Goal: Task Accomplishment & Management: Manage account settings

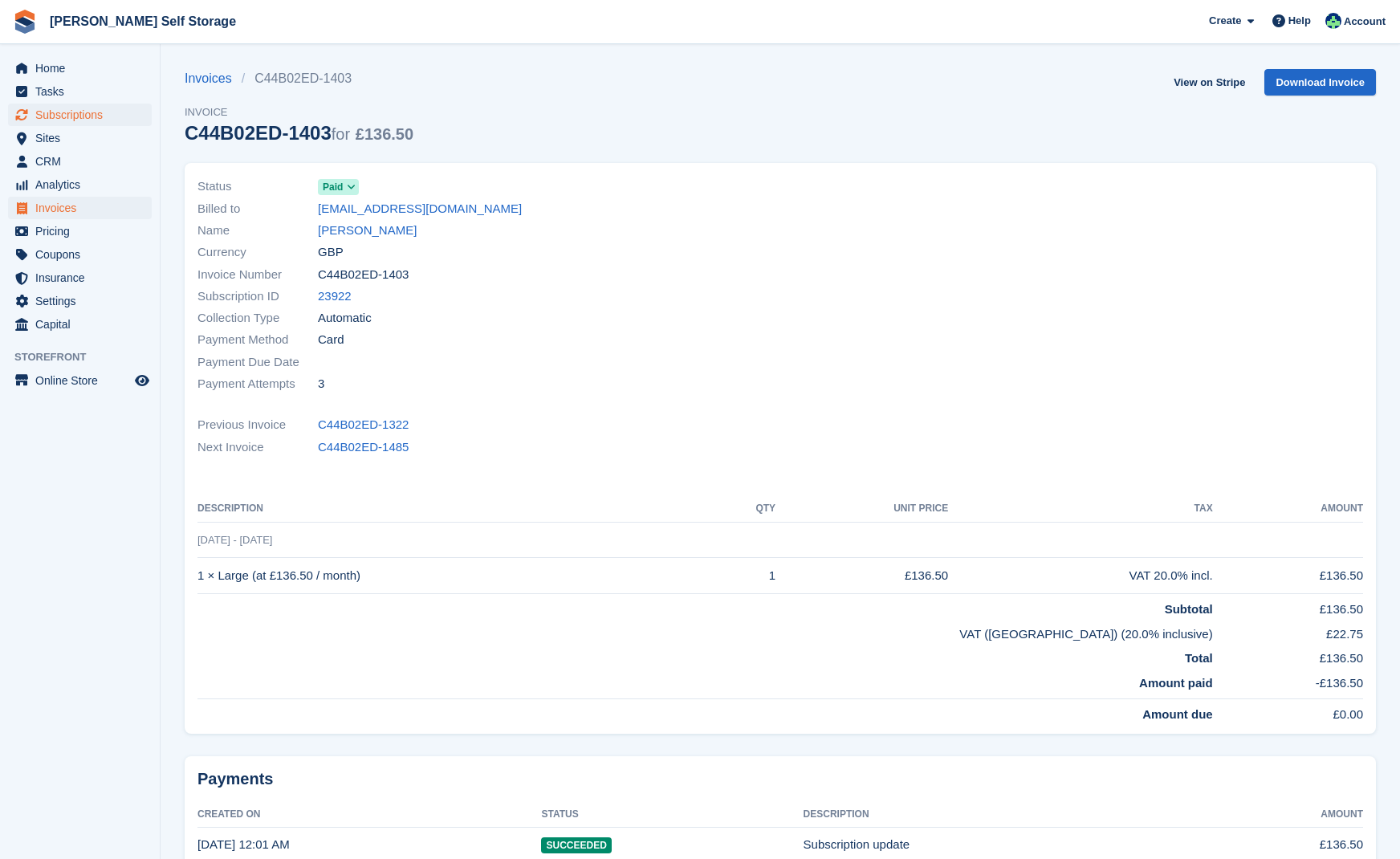
drag, startPoint x: 73, startPoint y: 114, endPoint x: 82, endPoint y: 117, distance: 9.5
click at [74, 114] on span "Subscriptions" at bounding box center [83, 115] width 97 height 23
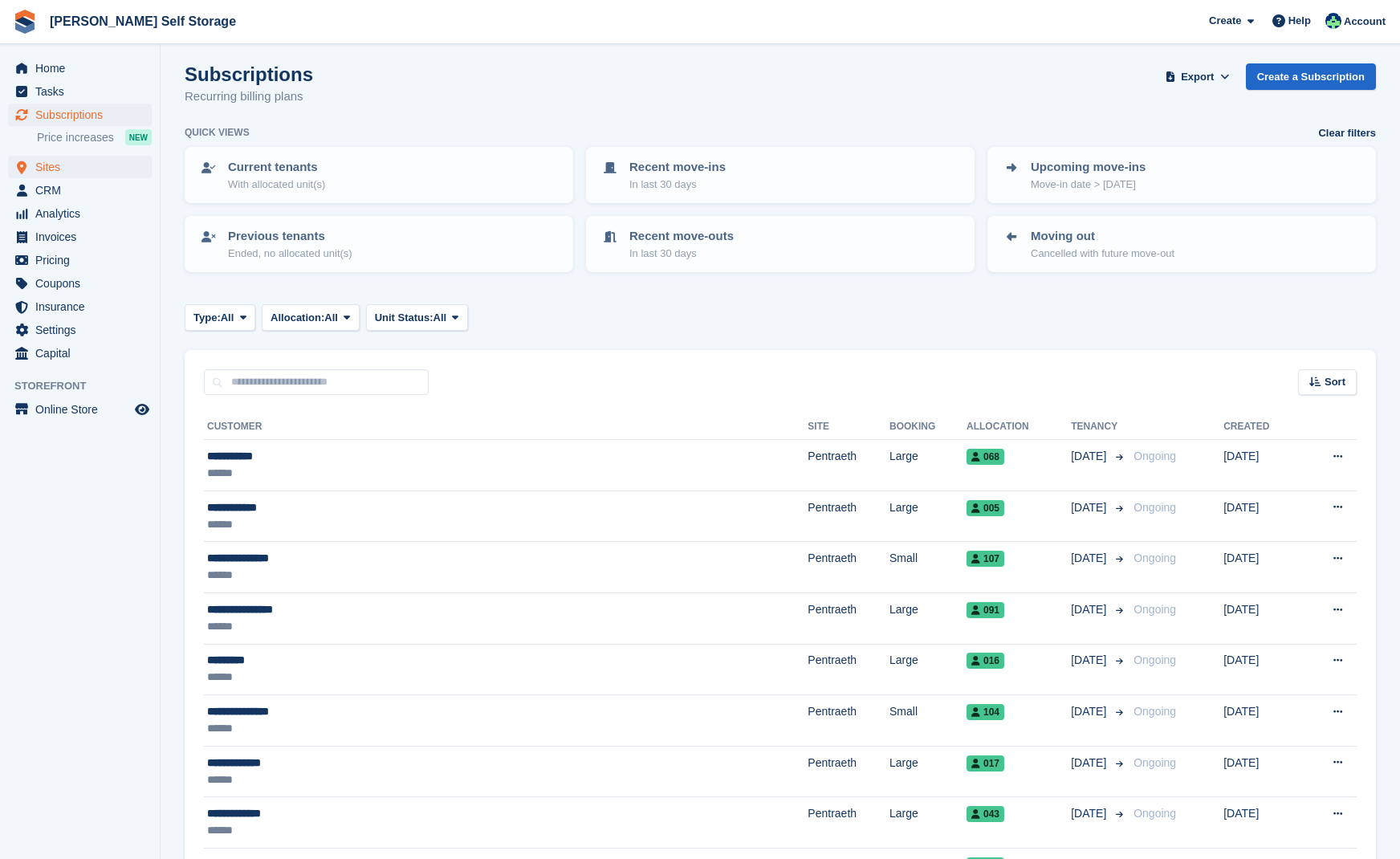
scroll to position [5, 0]
click at [61, 164] on span "Sites" at bounding box center [83, 166] width 97 height 23
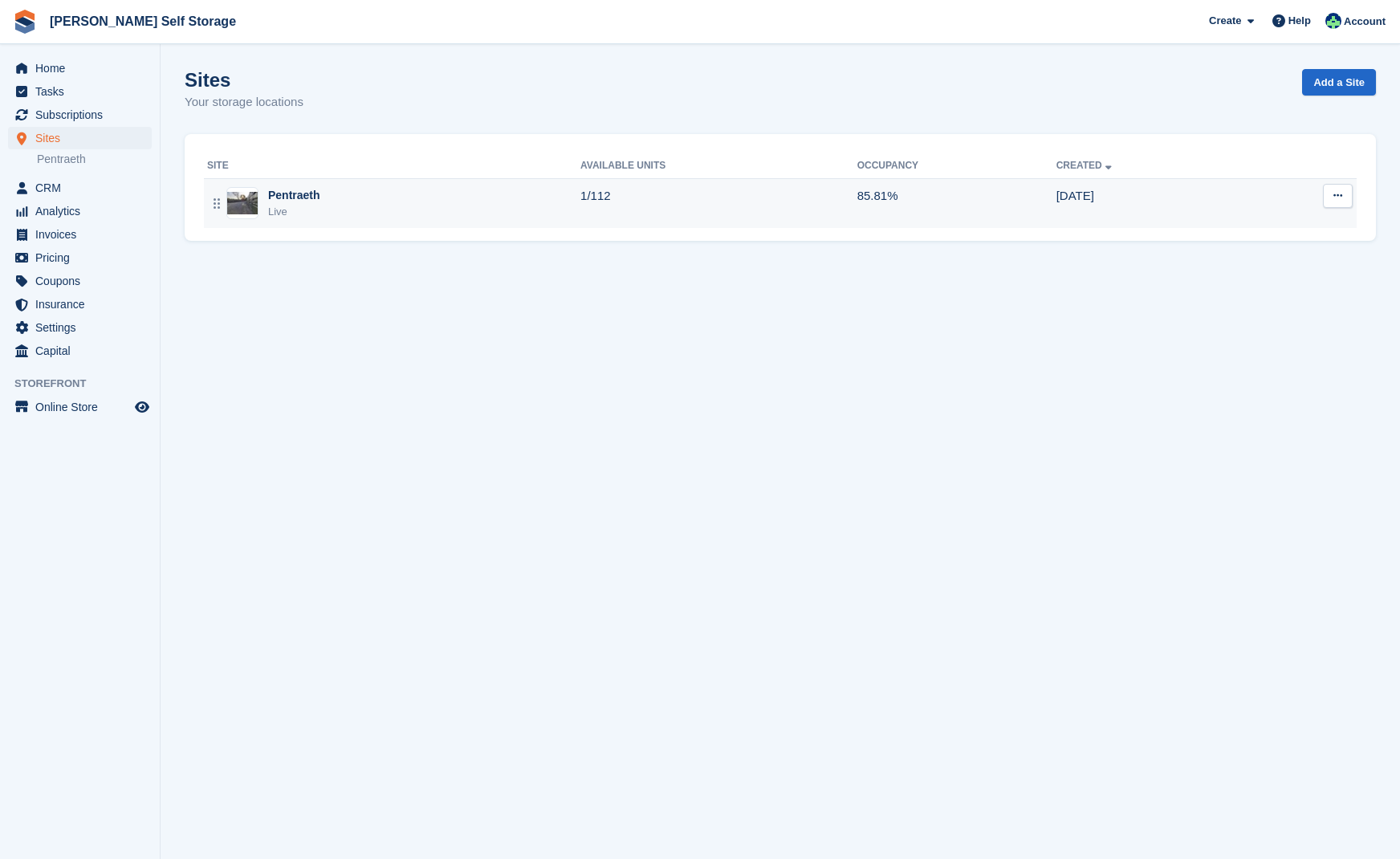
click at [287, 196] on div "Pentraeth" at bounding box center [295, 195] width 52 height 17
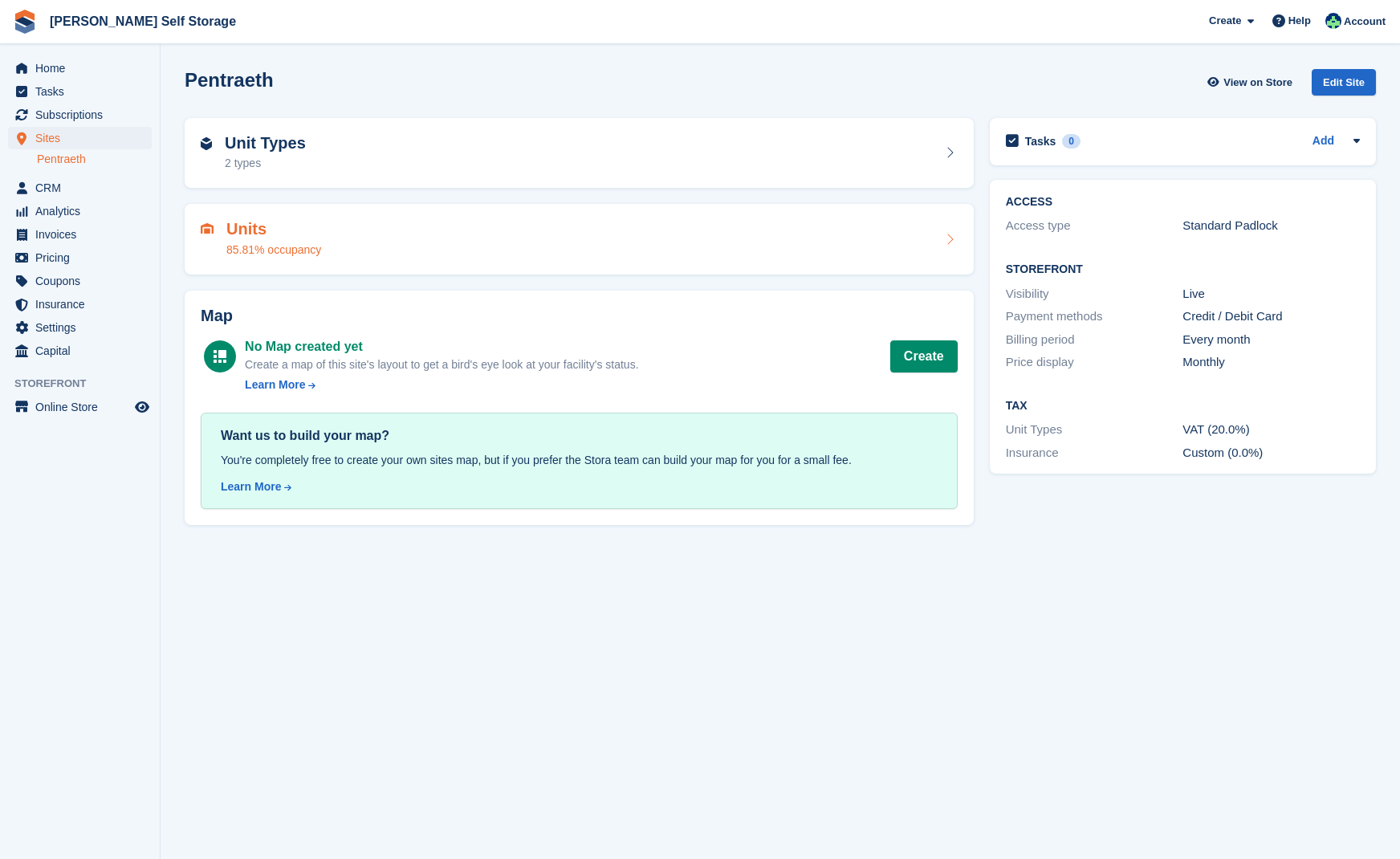
click at [270, 229] on h2 "Units" at bounding box center [273, 229] width 95 height 18
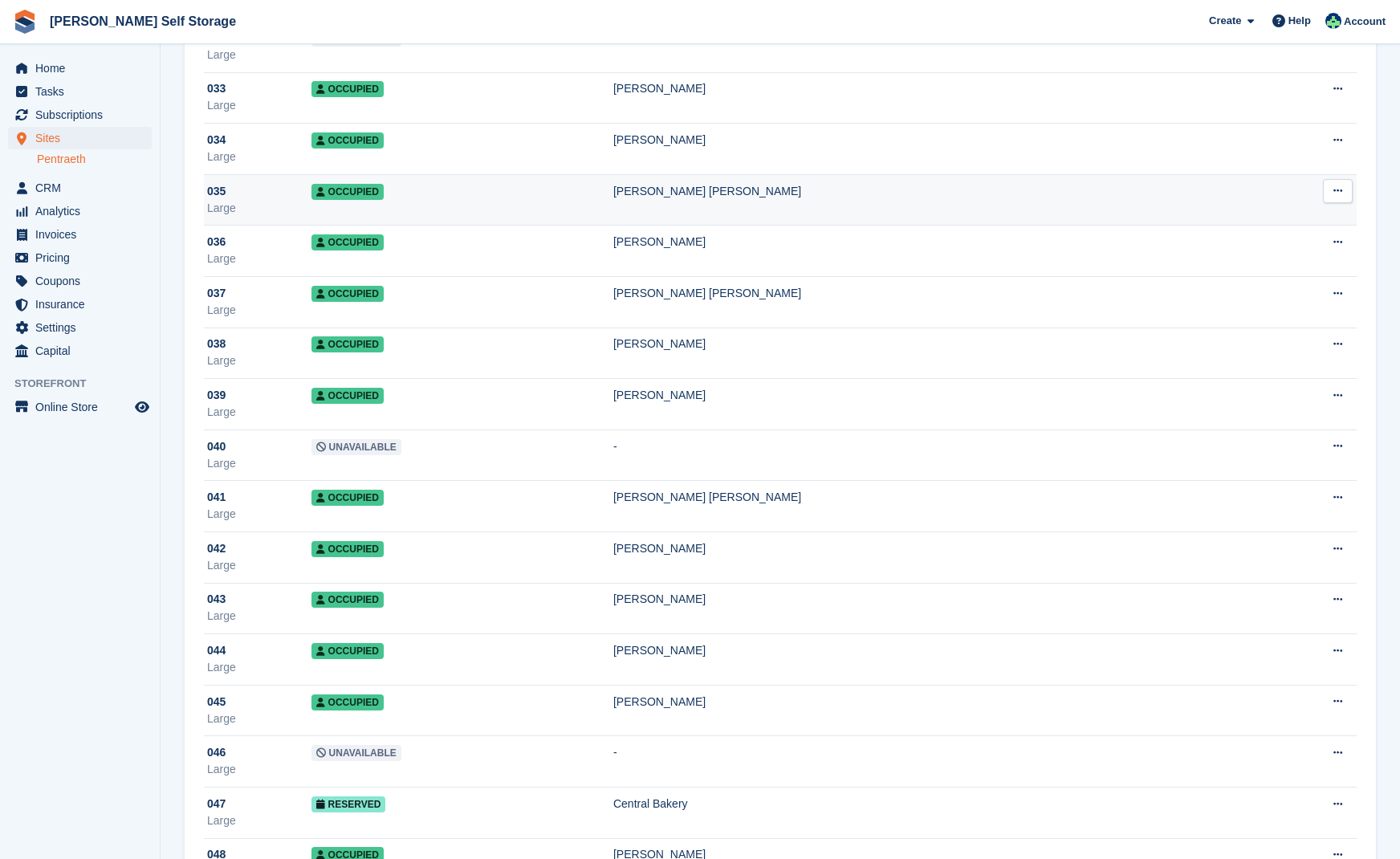
scroll to position [1784, 0]
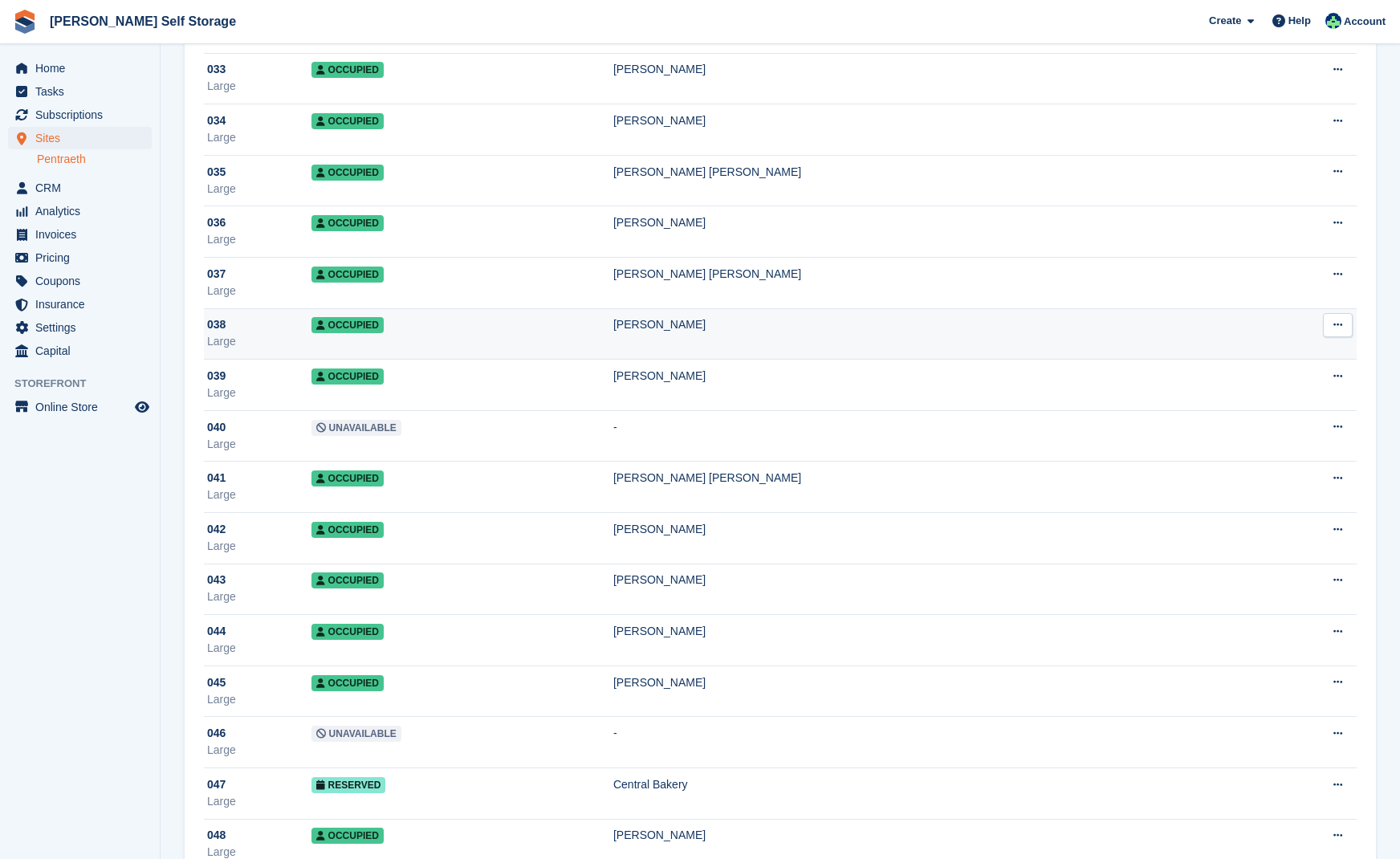
click at [345, 327] on span "Occupied" at bounding box center [348, 326] width 72 height 16
click at [346, 326] on span "Occupied" at bounding box center [348, 326] width 72 height 16
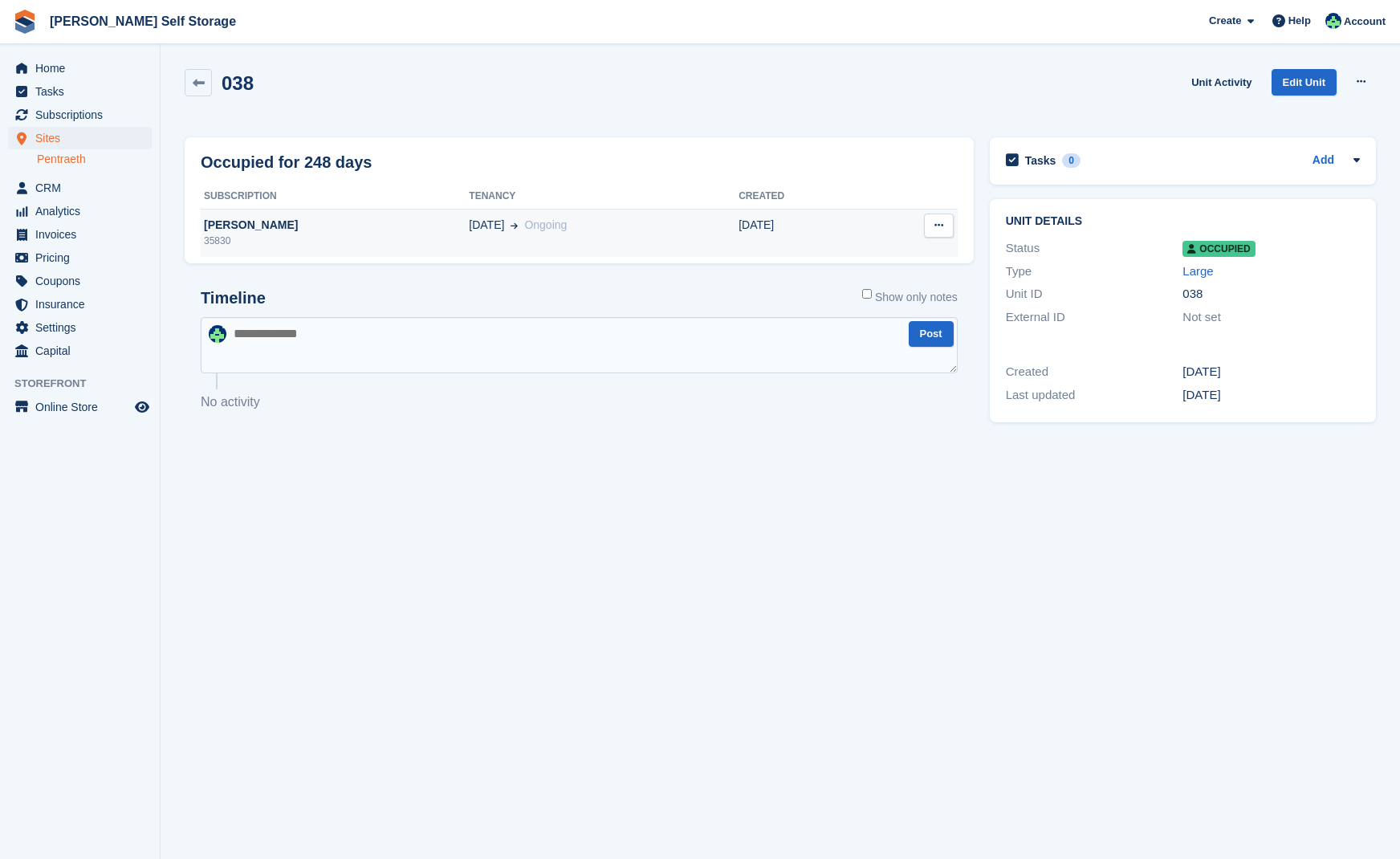
click at [245, 222] on div "[PERSON_NAME]" at bounding box center [334, 225] width 268 height 17
click at [262, 223] on div "[PERSON_NAME]" at bounding box center [334, 225] width 268 height 17
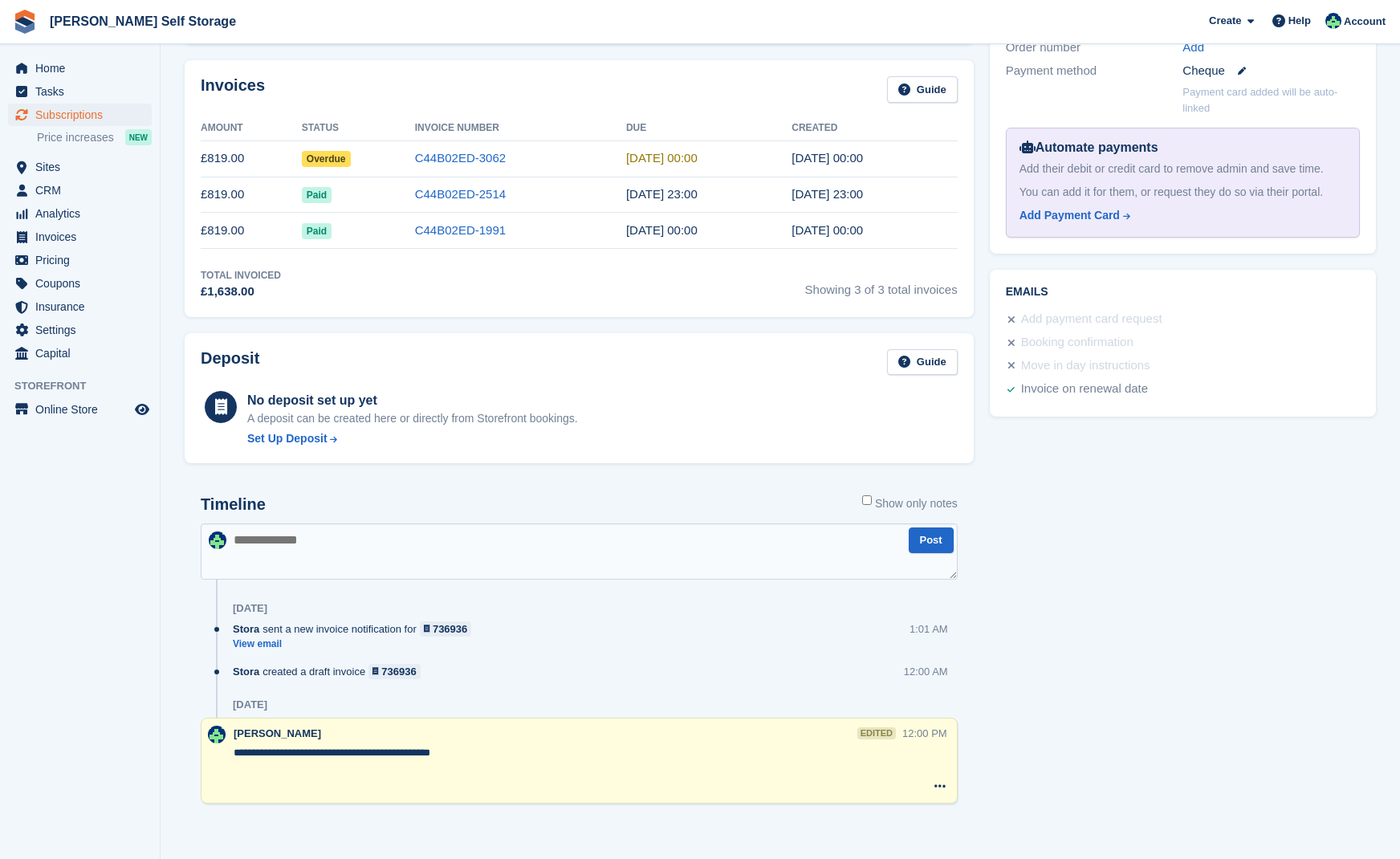
scroll to position [475, 0]
click at [313, 546] on textarea at bounding box center [579, 552] width 757 height 56
type textarea "**********"
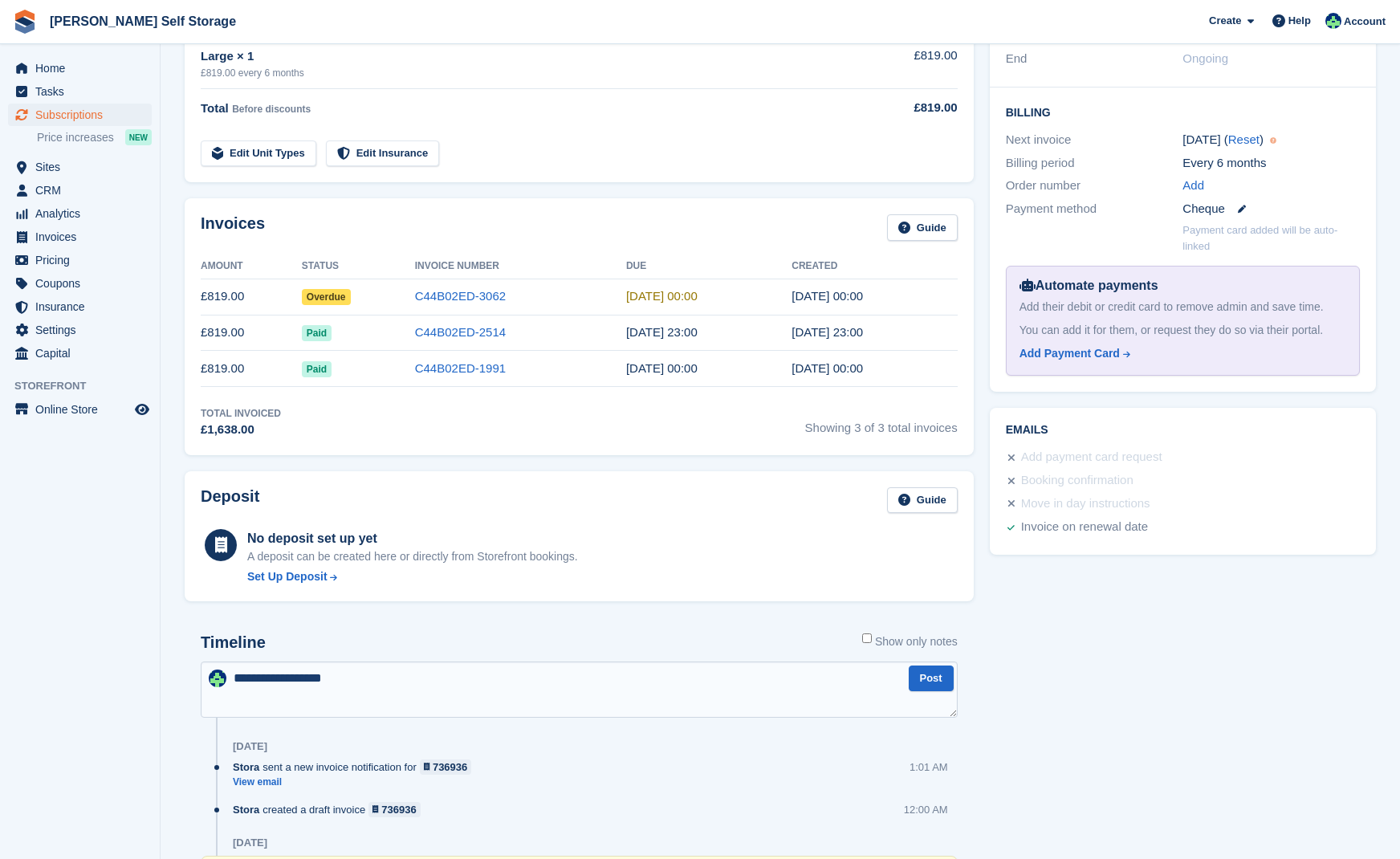
scroll to position [335, 0]
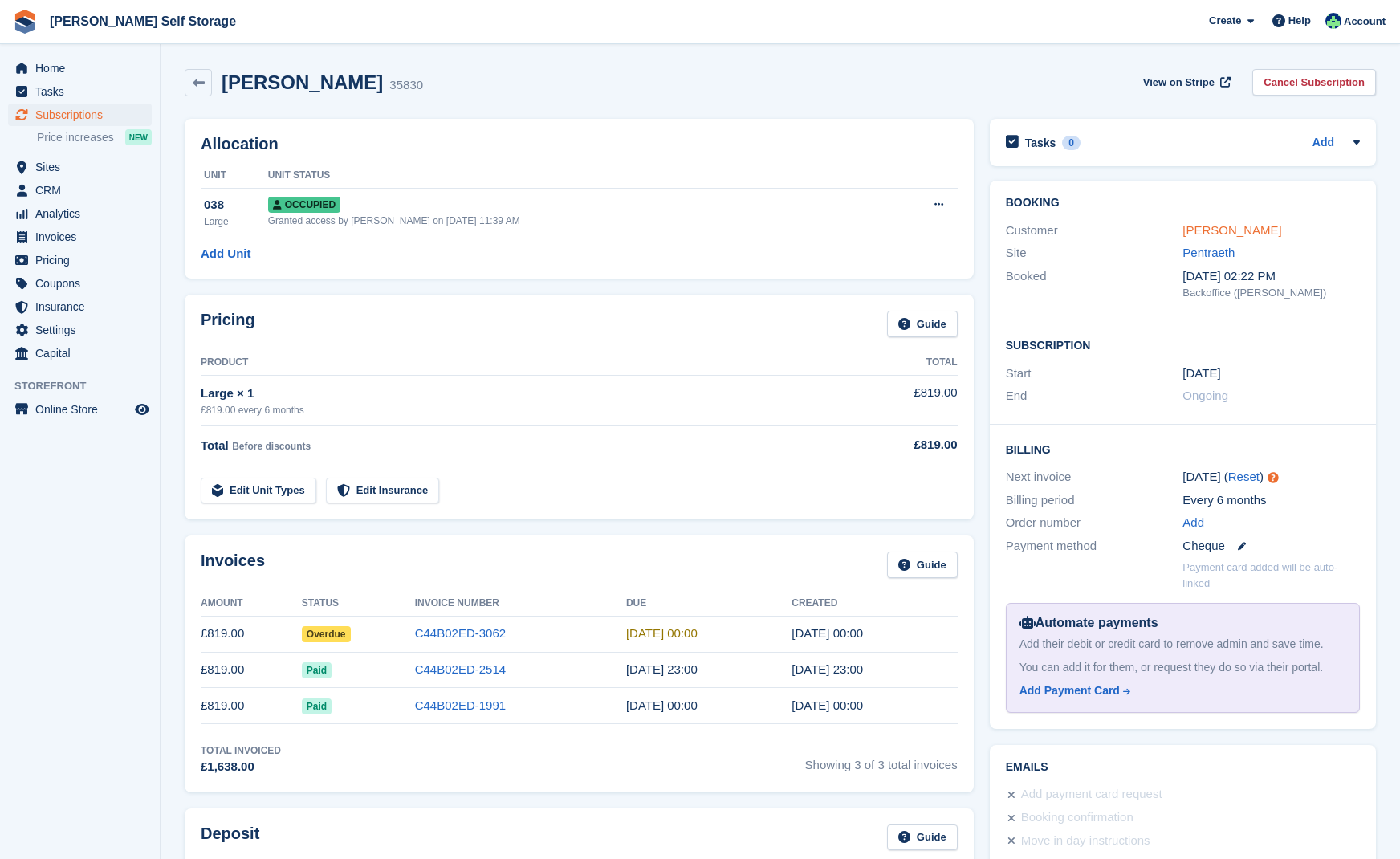
click at [1204, 230] on link "[PERSON_NAME]" at bounding box center [1231, 230] width 99 height 14
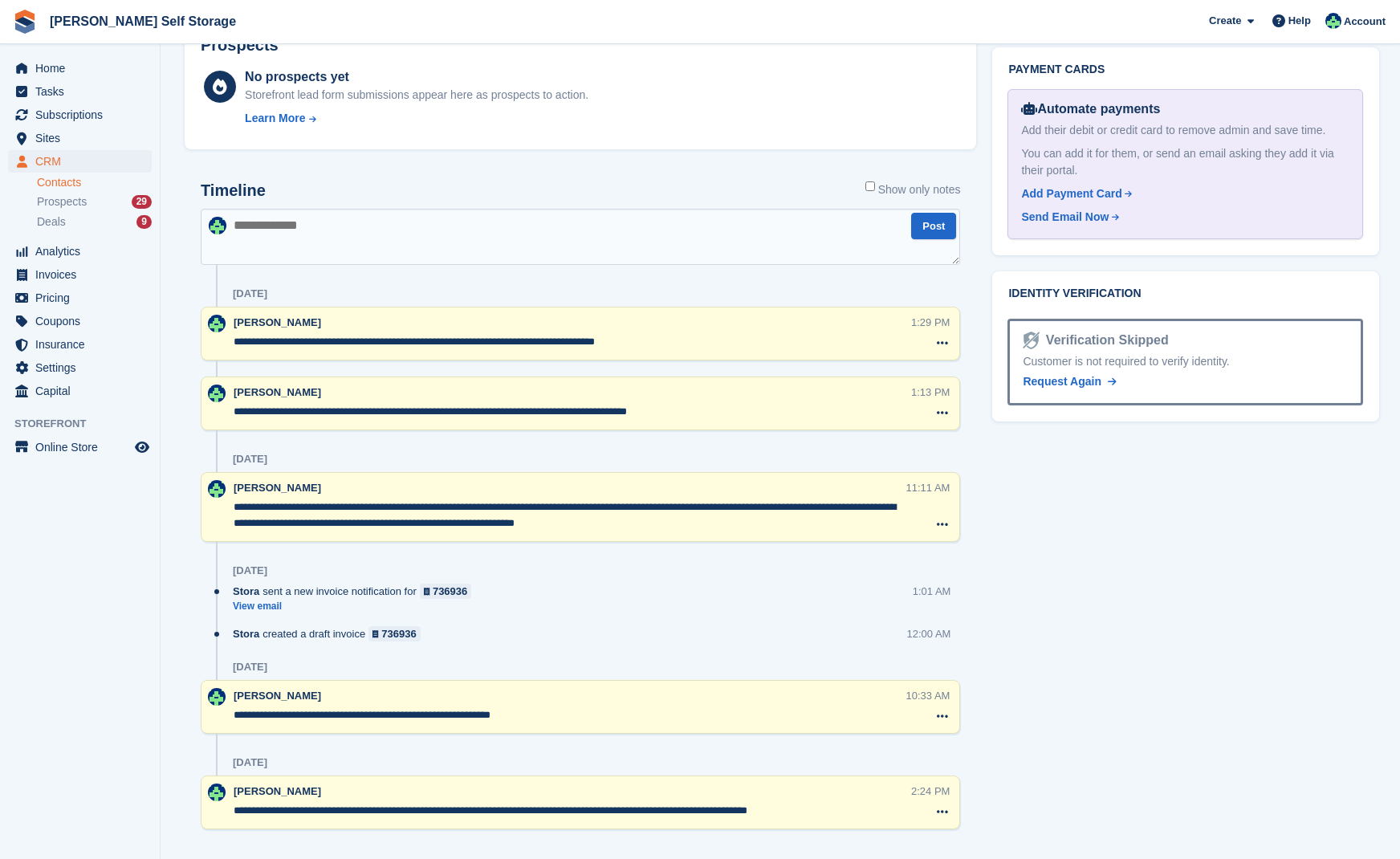
scroll to position [698, 0]
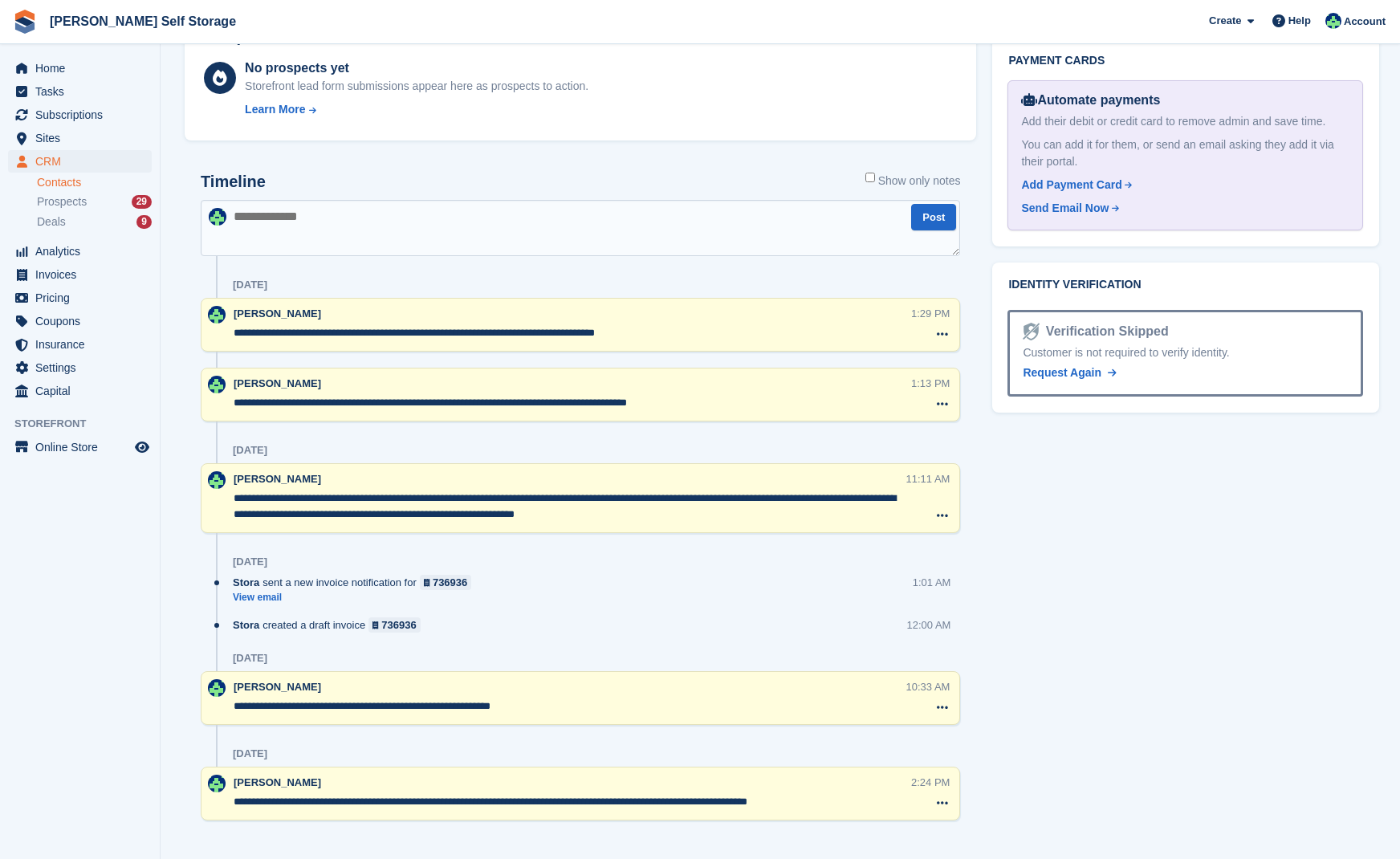
click at [291, 233] on textarea at bounding box center [580, 228] width 759 height 56
type textarea "**********"
click at [942, 213] on button "Post" at bounding box center [934, 217] width 45 height 26
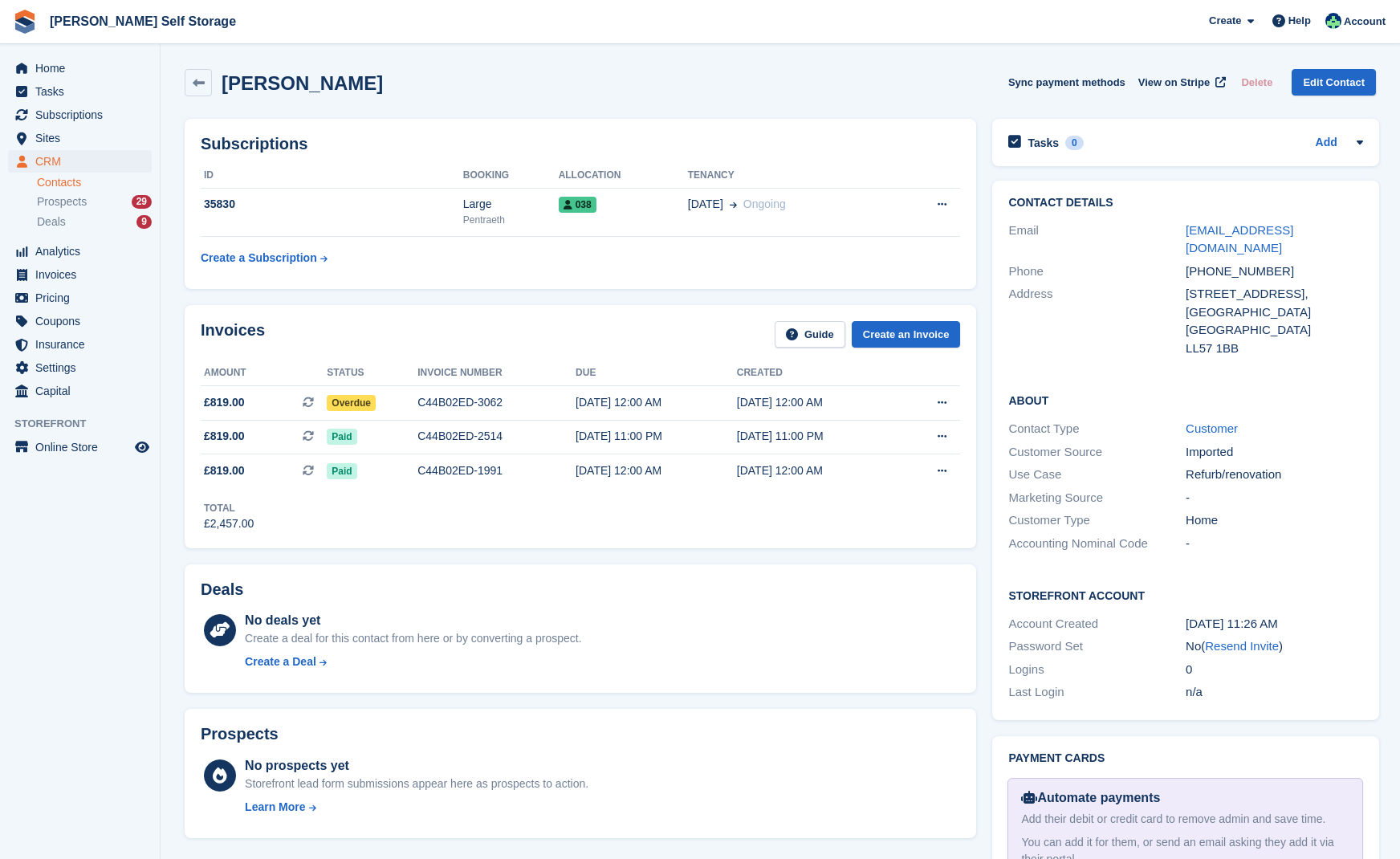
scroll to position [0, 0]
